Goal: Transaction & Acquisition: Purchase product/service

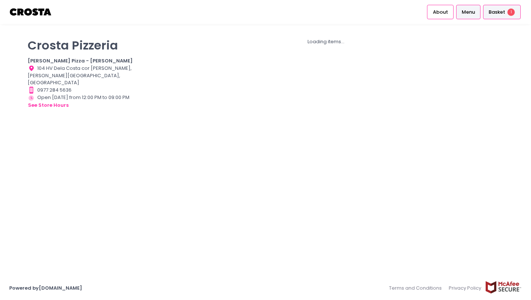
click at [510, 15] on span "1" at bounding box center [511, 11] width 7 height 7
click at [498, 15] on span "Basket" at bounding box center [497, 11] width 17 height 7
click at [467, 7] on link "Menu" at bounding box center [469, 12] width 25 height 14
